Goal: Task Accomplishment & Management: Complete application form

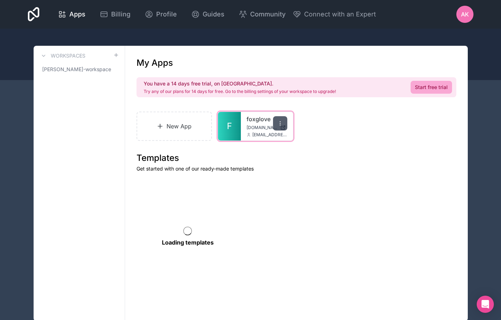
click at [278, 123] on icon at bounding box center [280, 123] width 6 height 6
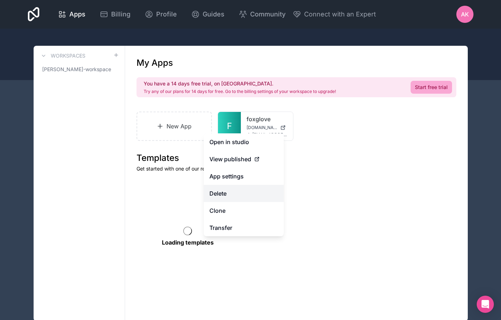
click at [228, 195] on button "Delete" at bounding box center [244, 193] width 80 height 17
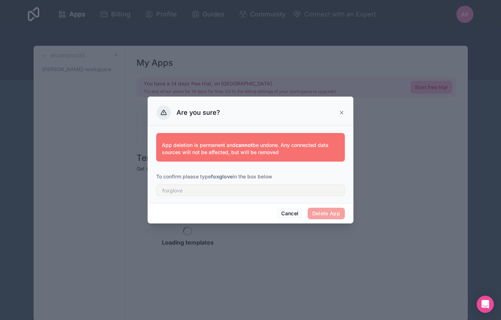
click at [318, 212] on span "Delete App" at bounding box center [327, 213] width 38 height 11
click at [226, 193] on input "text" at bounding box center [250, 189] width 189 height 11
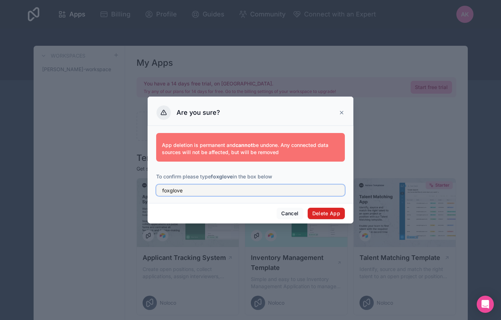
type input "foxglove"
click at [320, 214] on button "Delete App" at bounding box center [327, 213] width 38 height 11
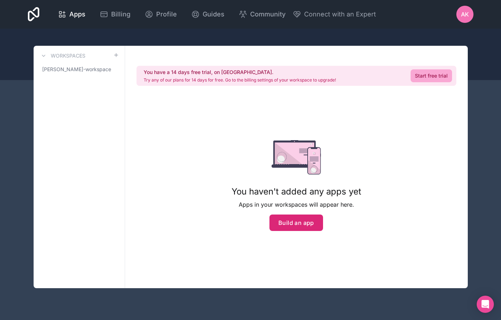
click at [285, 225] on button "Build an app" at bounding box center [296, 222] width 54 height 16
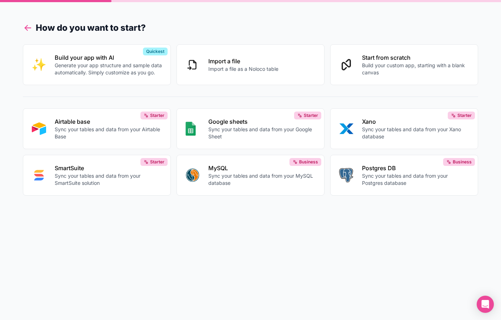
click at [28, 31] on icon at bounding box center [28, 28] width 10 height 10
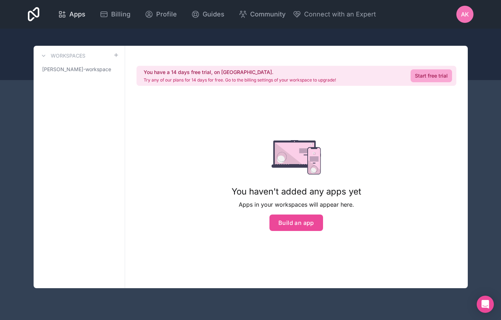
click at [79, 14] on span "Apps" at bounding box center [77, 14] width 16 height 10
click at [60, 12] on icon at bounding box center [62, 14] width 9 height 9
click at [161, 11] on span "Profile" at bounding box center [166, 14] width 21 height 10
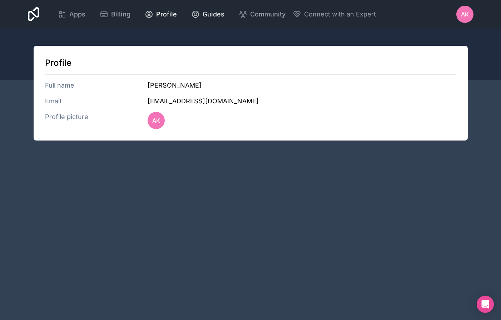
click at [224, 19] on link "Guides" at bounding box center [207, 14] width 45 height 16
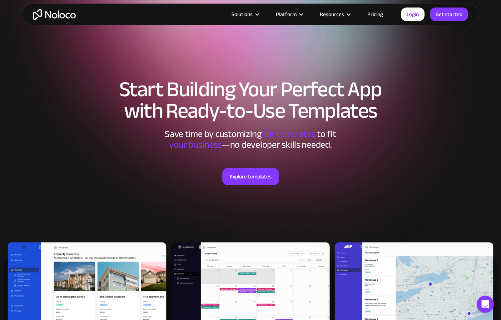
scroll to position [187, 0]
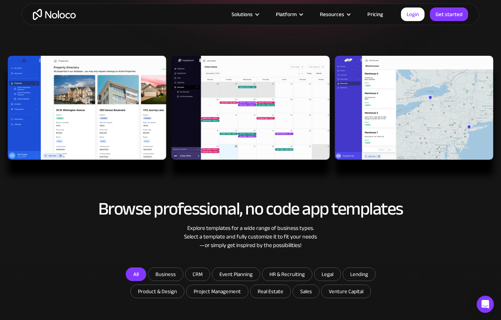
click at [142, 278] on link "All" at bounding box center [136, 274] width 20 height 14
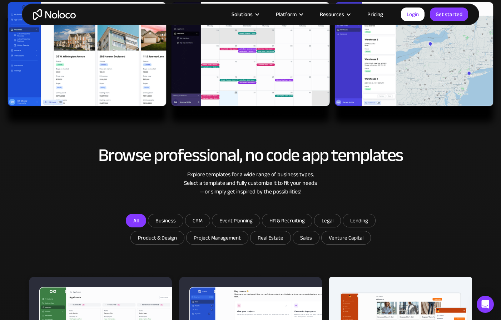
scroll to position [338, 0]
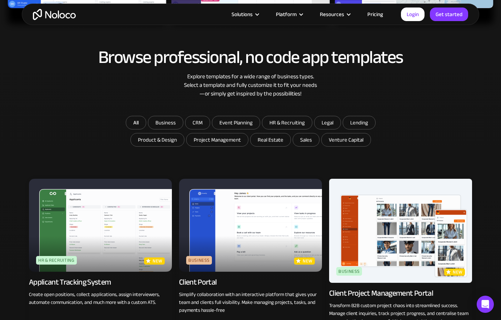
click at [211, 247] on img at bounding box center [250, 225] width 143 height 93
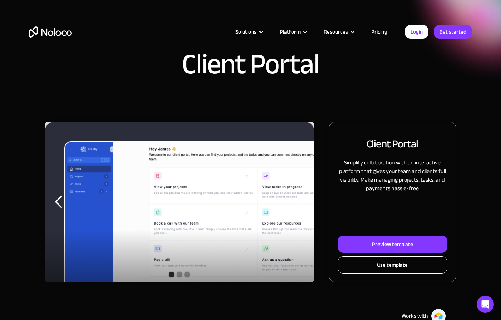
click at [372, 267] on link "Use template" at bounding box center [393, 264] width 110 height 17
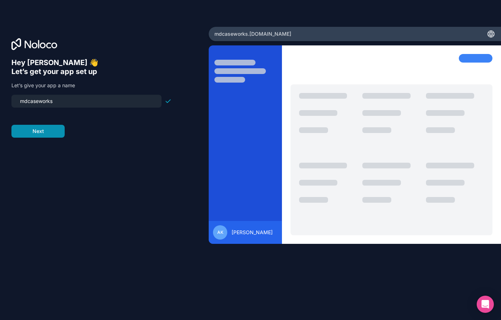
click at [56, 136] on button "Next" at bounding box center [37, 131] width 53 height 13
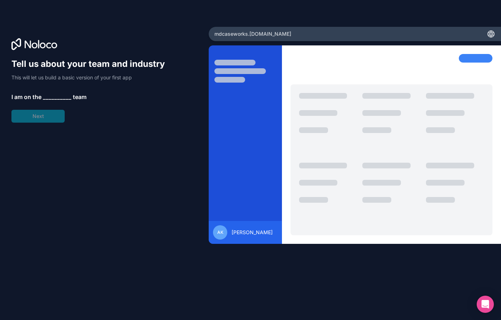
click at [48, 99] on span "__________" at bounding box center [57, 97] width 29 height 9
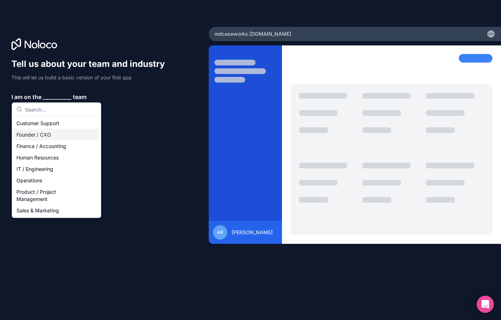
click at [39, 131] on div "Founder / CXO" at bounding box center [57, 134] width 86 height 11
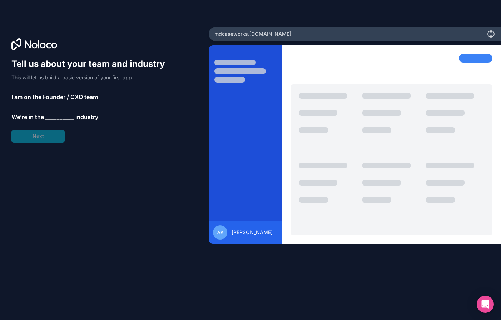
click at [55, 116] on span "__________" at bounding box center [59, 117] width 29 height 9
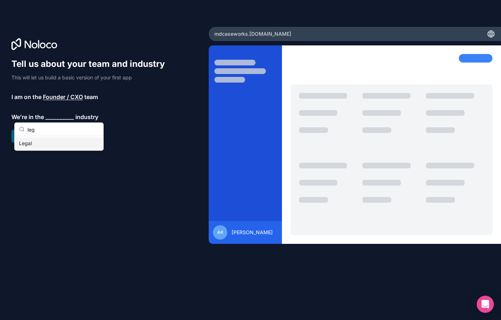
type input "leg"
click at [45, 144] on div "Legal" at bounding box center [59, 143] width 86 height 11
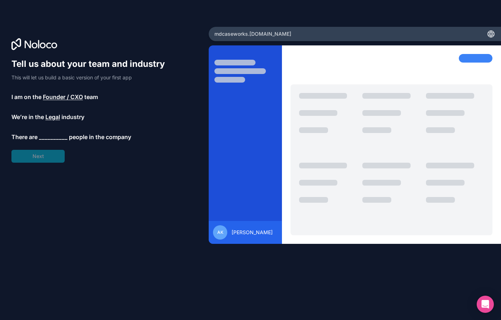
click at [50, 136] on span "__________" at bounding box center [53, 137] width 29 height 9
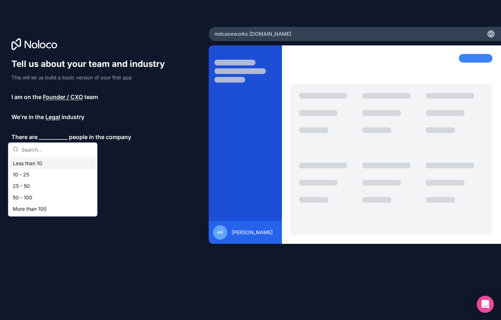
click at [43, 162] on div "Less than 10" at bounding box center [53, 163] width 86 height 11
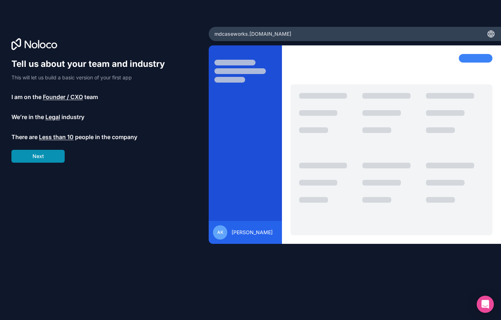
click at [42, 159] on button "Next" at bounding box center [37, 156] width 53 height 13
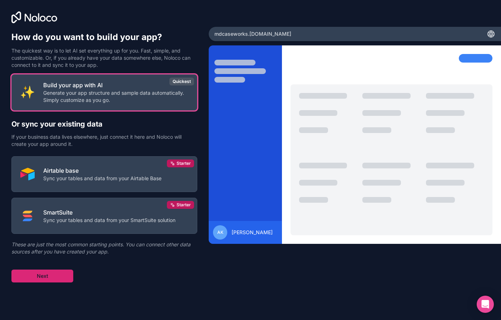
click at [54, 277] on button "Next" at bounding box center [42, 275] width 62 height 13
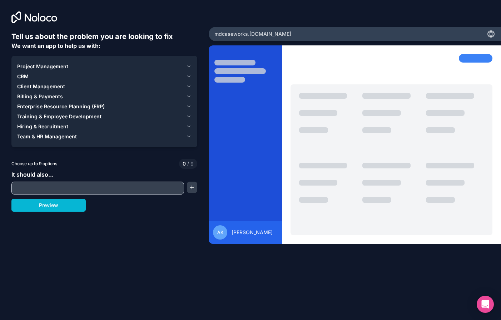
click at [30, 75] on div "CRM" at bounding box center [100, 76] width 166 height 7
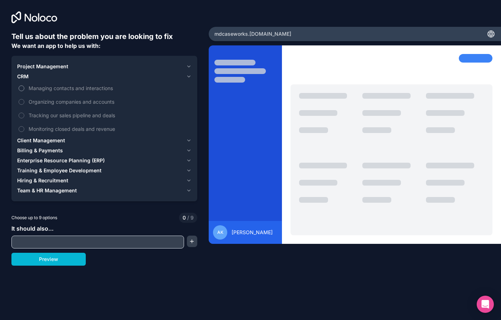
click at [39, 89] on span "Managing contacts and interactions" at bounding box center [110, 88] width 162 height 8
click at [24, 89] on button "Managing contacts and interactions" at bounding box center [22, 88] width 6 height 6
click at [38, 102] on span "Organizing companies and accounts" at bounding box center [110, 102] width 162 height 8
click at [24, 102] on button "Organizing companies and accounts" at bounding box center [22, 102] width 6 height 6
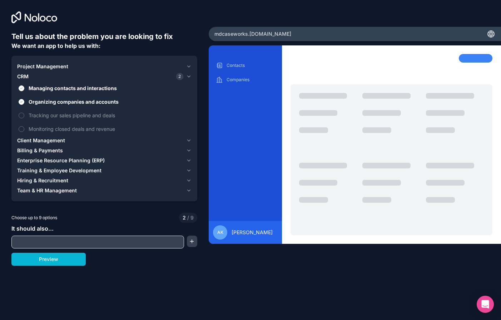
click at [46, 147] on span "Billing & Payments" at bounding box center [40, 150] width 46 height 7
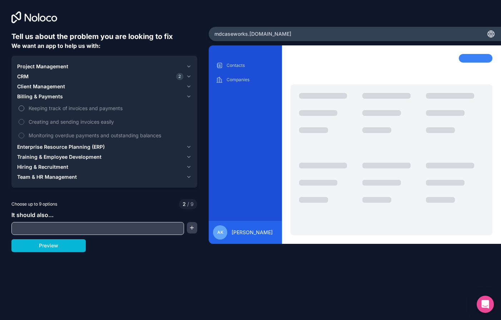
click at [40, 108] on span "Keeping track of invoices and payments" at bounding box center [110, 108] width 162 height 8
click at [24, 108] on button "Keeping track of invoices and payments" at bounding box center [22, 108] width 6 height 6
click at [40, 119] on span "Creating and sending invoices easily" at bounding box center [110, 122] width 162 height 8
click at [24, 119] on button "Creating and sending invoices easily" at bounding box center [22, 122] width 6 height 6
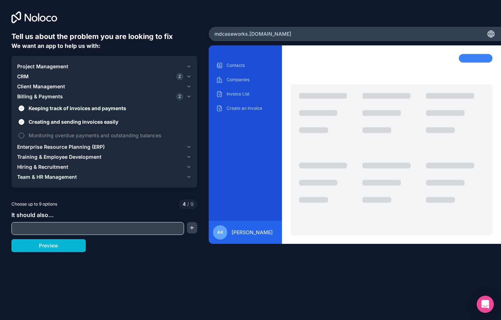
click at [37, 132] on span "Monitoring overdue payments and outstanding balances" at bounding box center [110, 136] width 162 height 8
click at [24, 133] on button "Monitoring overdue payments and outstanding balances" at bounding box center [22, 136] width 6 height 6
click at [33, 88] on span "Client Management" at bounding box center [41, 86] width 48 height 7
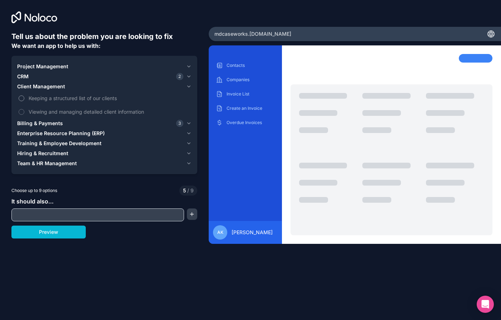
click at [33, 98] on span "Keeping a structured list of our clients" at bounding box center [110, 98] width 162 height 8
click at [24, 98] on button "Keeping a structured list of our clients" at bounding box center [22, 98] width 6 height 6
click at [35, 112] on span "Viewing and managing detailed client information" at bounding box center [110, 112] width 162 height 8
click at [24, 112] on button "Viewing and managing detailed client information" at bounding box center [22, 112] width 6 height 6
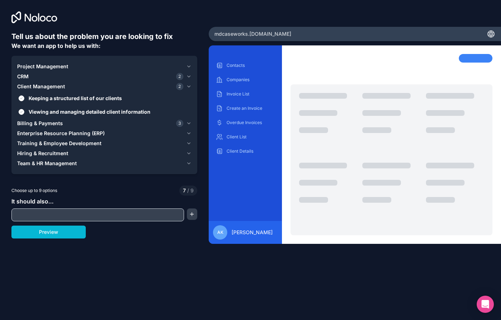
click at [28, 75] on span "CRM" at bounding box center [22, 76] width 11 height 7
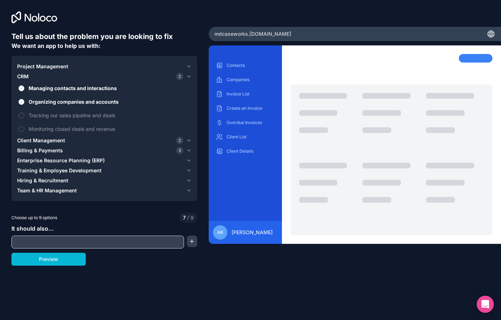
click at [40, 68] on span "Project Management" at bounding box center [42, 66] width 51 height 7
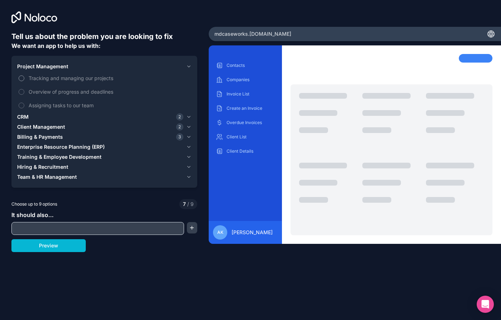
click at [40, 78] on span "Tracking and managing our projects" at bounding box center [110, 78] width 162 height 8
click at [24, 78] on button "Tracking and managing our projects" at bounding box center [22, 78] width 6 height 6
click at [39, 103] on span "Assigning tasks to our team" at bounding box center [110, 105] width 162 height 8
click at [24, 103] on button "Assigning tasks to our team" at bounding box center [22, 106] width 6 height 6
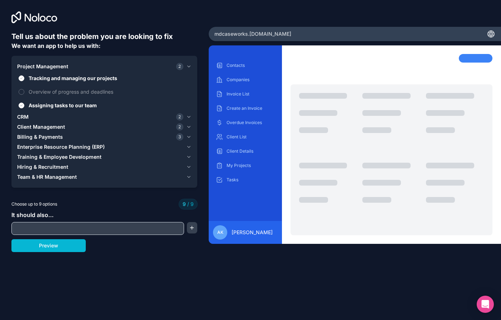
click at [29, 128] on span "Client Management" at bounding box center [41, 126] width 48 height 7
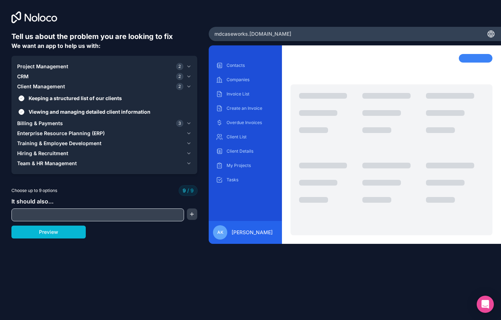
click at [28, 124] on span "Billing & Payments" at bounding box center [40, 123] width 46 height 7
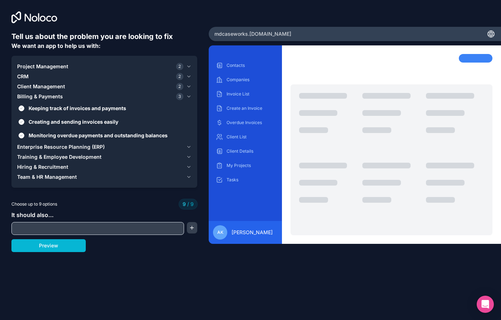
click at [27, 75] on span "CRM" at bounding box center [22, 76] width 11 height 7
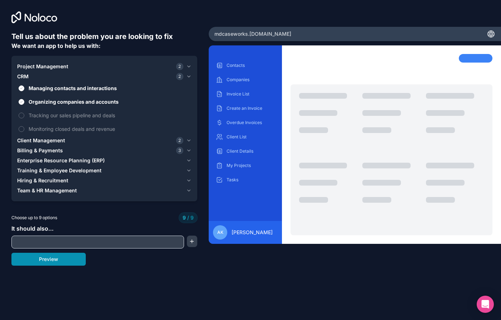
click at [68, 263] on button "Preview" at bounding box center [48, 259] width 74 height 13
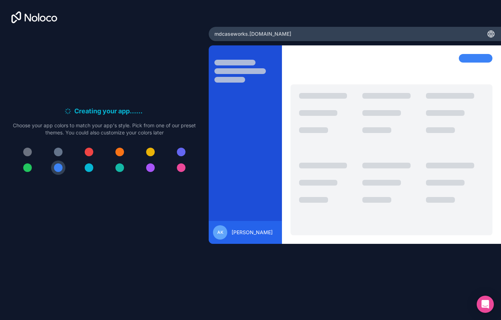
click at [117, 170] on div at bounding box center [119, 167] width 9 height 9
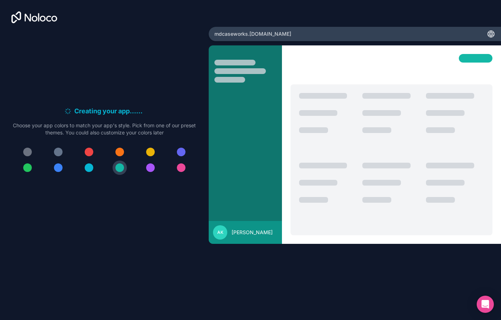
click at [149, 153] on div at bounding box center [150, 152] width 9 height 9
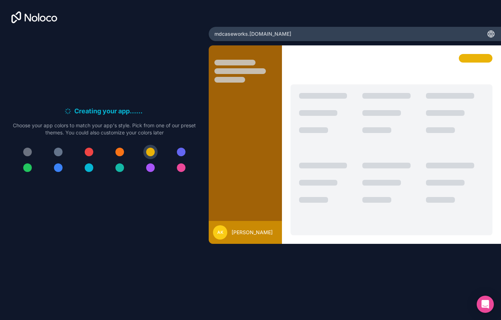
click at [122, 168] on div at bounding box center [119, 167] width 9 height 9
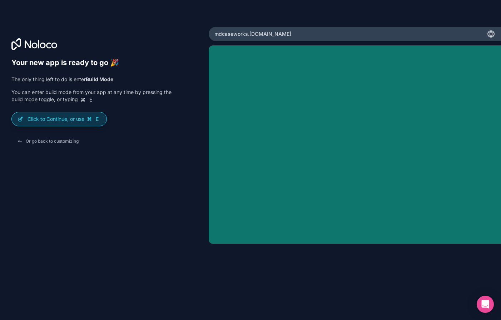
click at [41, 118] on p "Click to Continue, or use E" at bounding box center [64, 118] width 73 height 7
